Goal: Transaction & Acquisition: Obtain resource

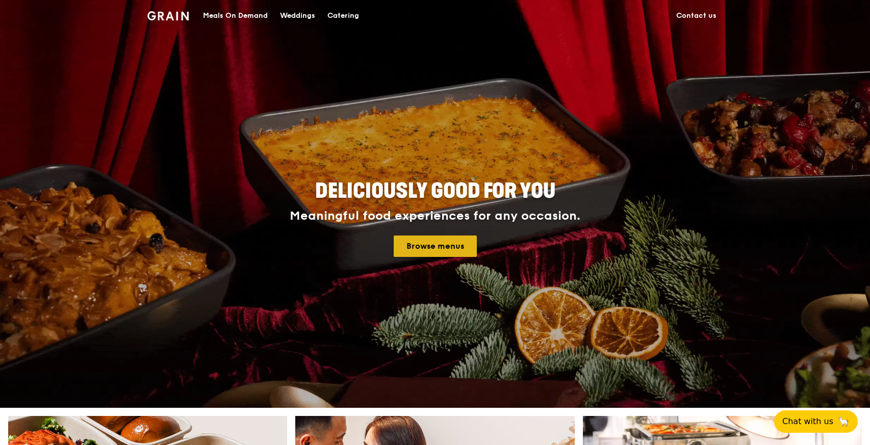
click at [447, 248] on link "Browse menus" at bounding box center [435, 246] width 83 height 21
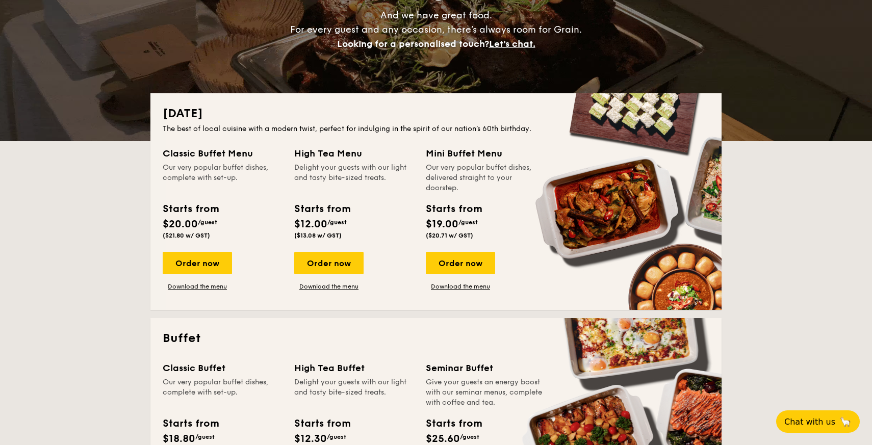
scroll to position [174, 0]
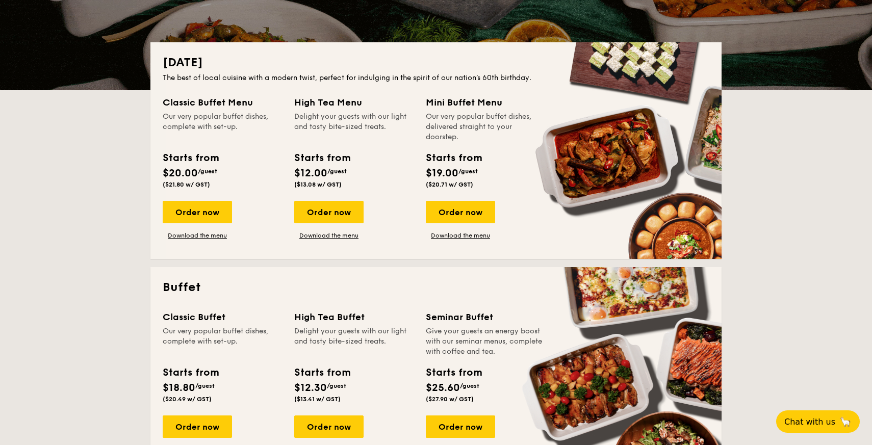
scroll to position [191, 0]
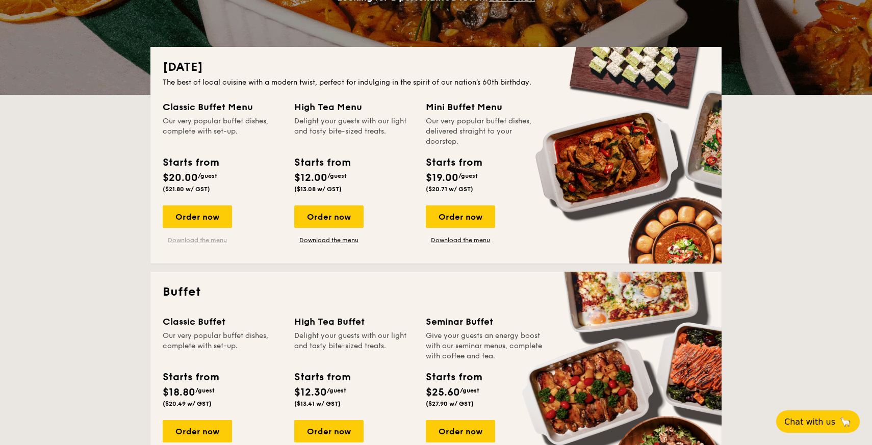
click at [194, 238] on link "Download the menu" at bounding box center [197, 240] width 69 height 8
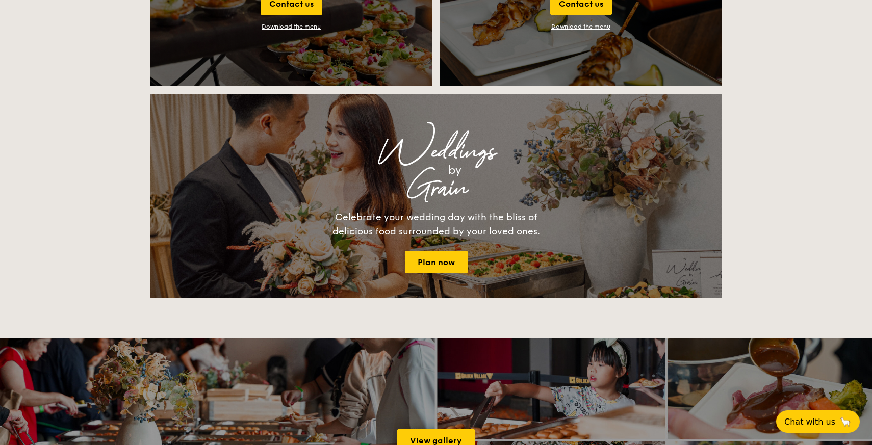
scroll to position [1235, 0]
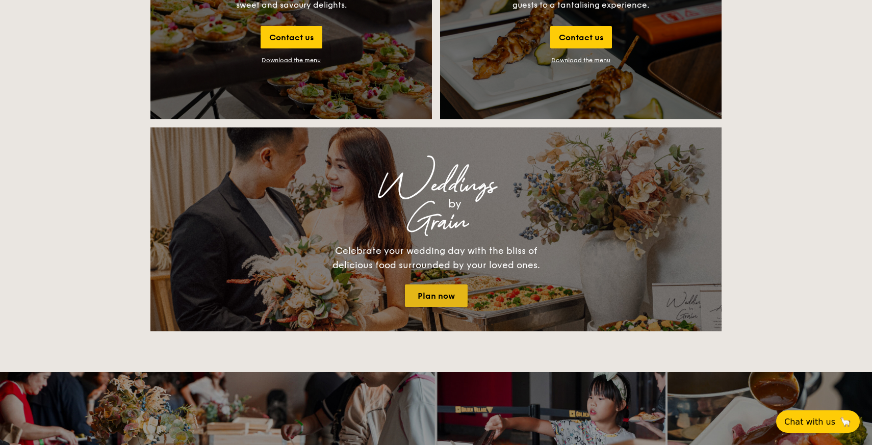
click at [416, 288] on link "Plan now" at bounding box center [436, 296] width 63 height 22
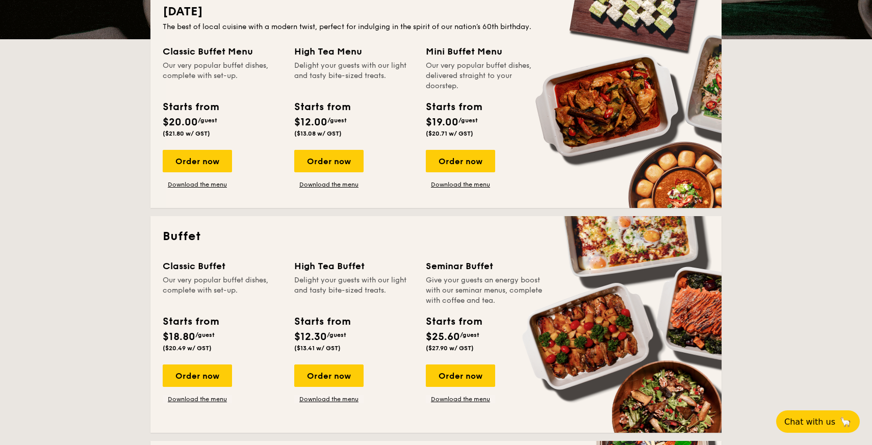
scroll to position [266, 0]
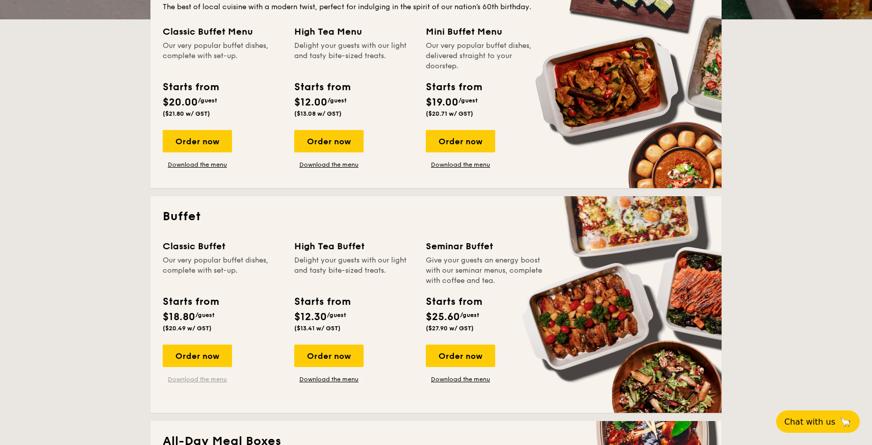
click at [202, 377] on link "Download the menu" at bounding box center [197, 379] width 69 height 8
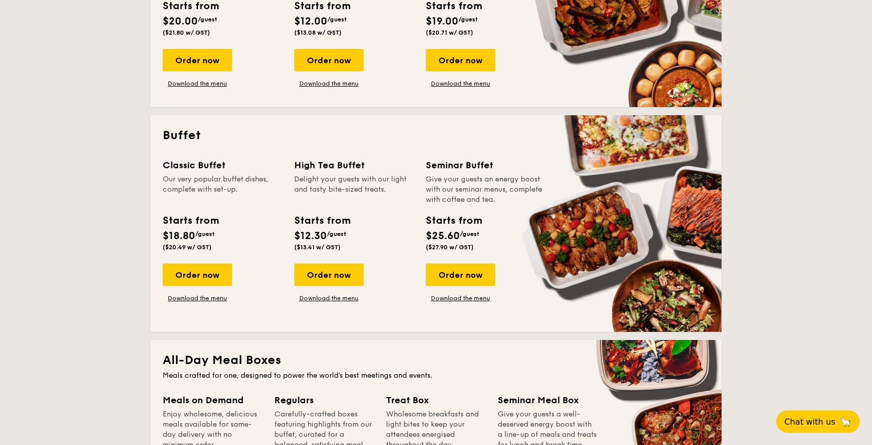
scroll to position [355, 0]
